Goal: Navigation & Orientation: Find specific page/section

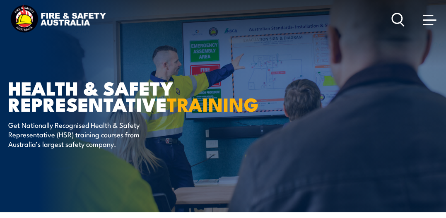
click at [428, 17] on span at bounding box center [429, 19] width 13 height 9
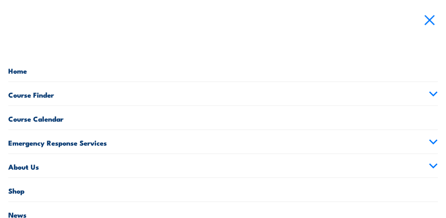
click at [222, 169] on link "About Us" at bounding box center [223, 166] width 430 height 24
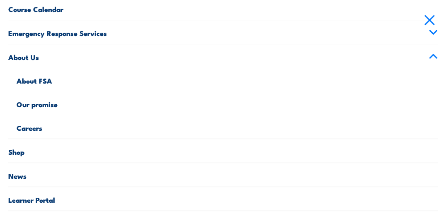
scroll to position [124, 0]
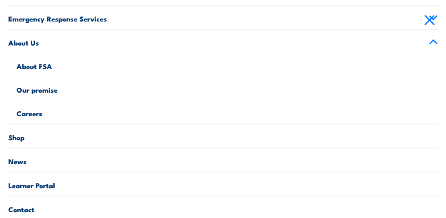
click at [115, 118] on link "Careers" at bounding box center [227, 113] width 421 height 24
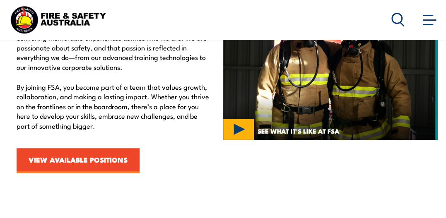
scroll to position [331, 0]
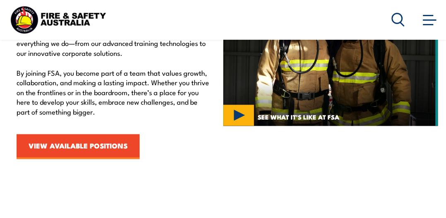
click at [97, 148] on link "VIEW AVAILABLE POSITIONS" at bounding box center [78, 146] width 123 height 25
